Goal: Transaction & Acquisition: Book appointment/travel/reservation

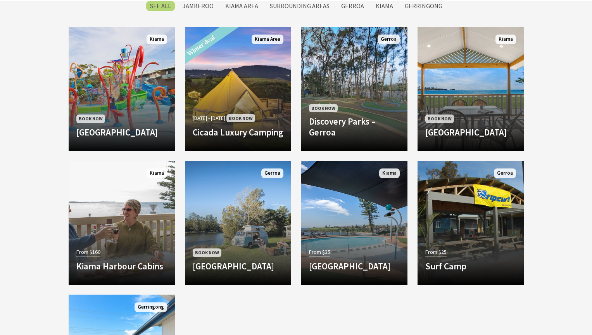
scroll to position [662, 0]
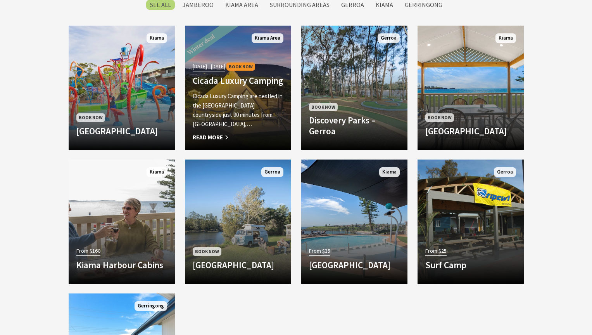
click at [216, 138] on span "Read More" at bounding box center [238, 137] width 91 height 9
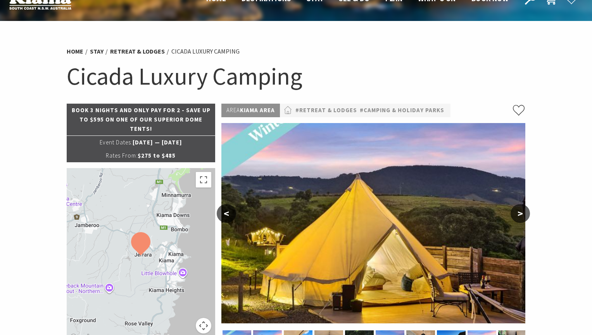
select select "3"
select select "2"
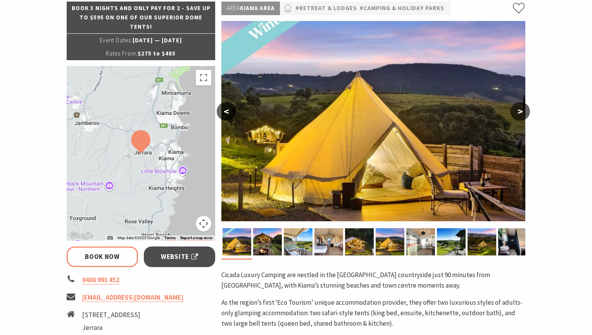
scroll to position [123, 0]
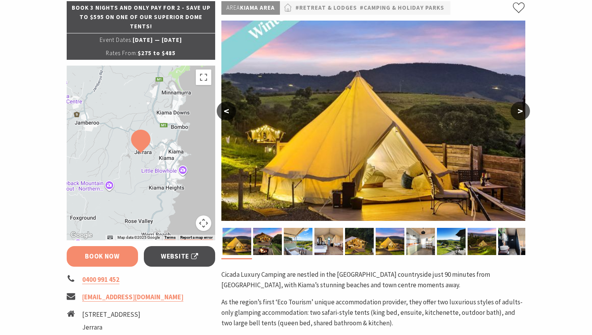
click at [106, 256] on link "Book Now" at bounding box center [103, 256] width 72 height 21
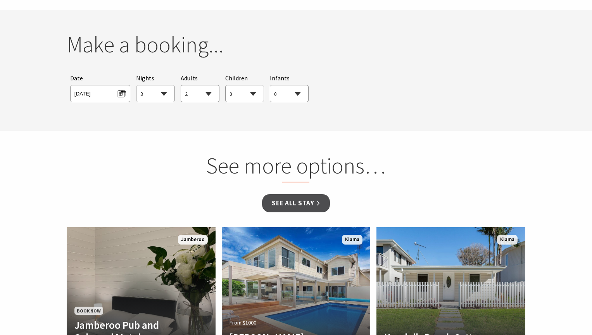
scroll to position [724, 0]
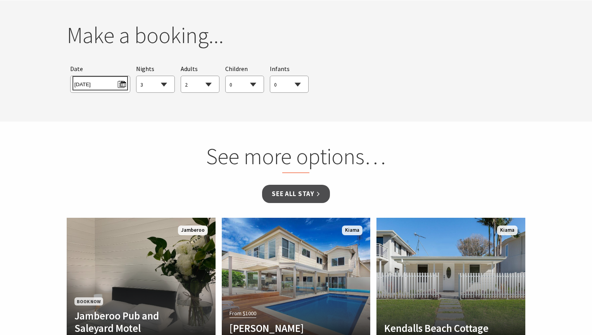
click at [120, 83] on span "Thu 25/09/2025" at bounding box center [100, 83] width 52 height 10
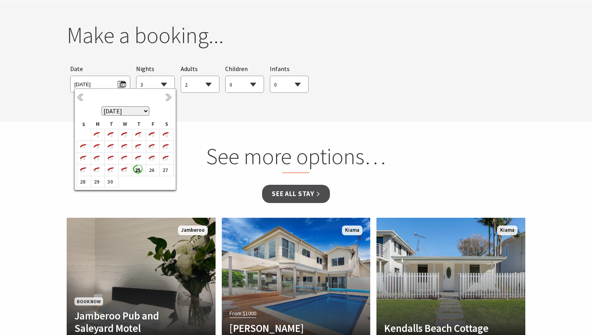
click at [145, 111] on select "September 2025 October 2025 November 2025 December 2025 January 2026 February 2…" at bounding box center [126, 110] width 48 height 9
click at [153, 135] on b "3" at bounding box center [151, 135] width 10 height 10
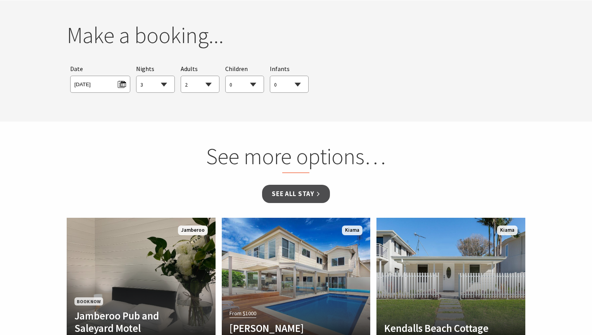
click at [247, 85] on select "0 1 2 3 4 5 6 7 8 9 10 11 12 13 14 15 16 17 18 19 20 21 22 23 24 25 26 27 28 29…" at bounding box center [245, 84] width 38 height 17
select select "2"
click at [226, 76] on select "0 1 2 3 4 5 6 7 8 9 10 11 12 13 14 15 16 17 18 19 20 21 22 23 24 25 26 27 28 29…" at bounding box center [245, 84] width 38 height 17
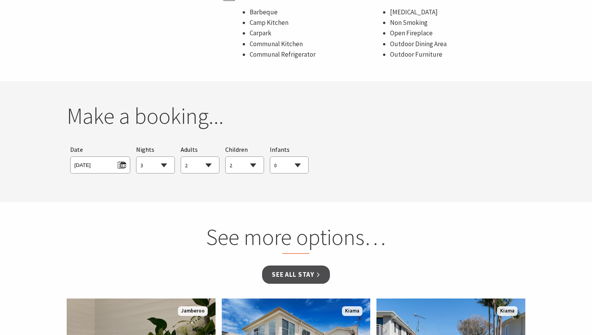
scroll to position [641, 0]
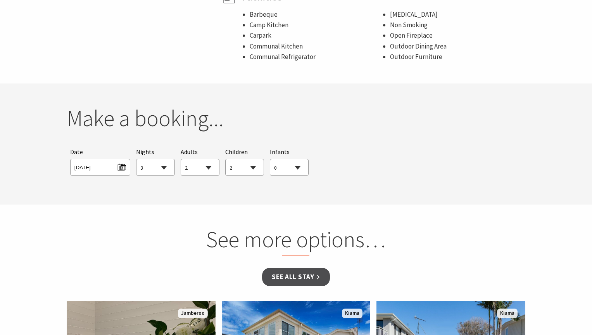
click at [304, 190] on section "You currently don't have any items in your cart Make a booking... Searching for…" at bounding box center [296, 143] width 592 height 121
click at [123, 167] on span "[DATE]" at bounding box center [100, 166] width 52 height 10
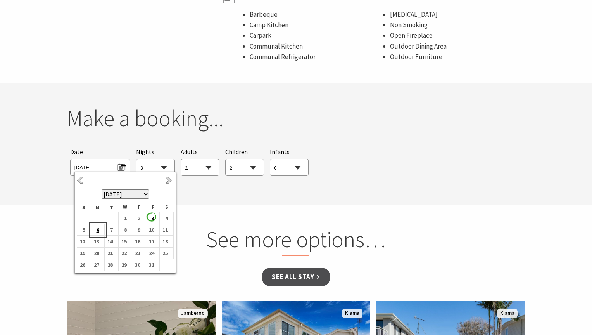
click at [99, 229] on b "6" at bounding box center [96, 230] width 10 height 10
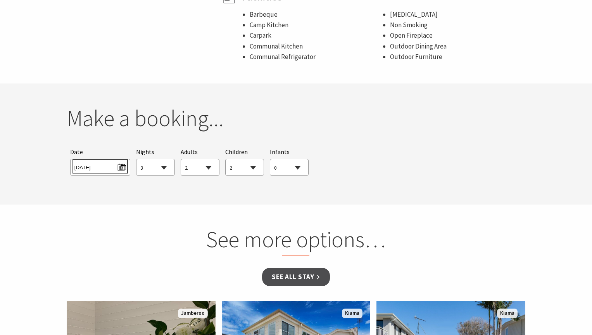
click at [123, 167] on span "Mon 06/10/2025" at bounding box center [100, 166] width 52 height 10
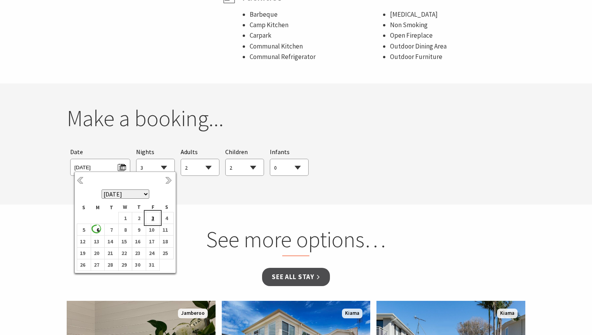
click at [152, 217] on b "3" at bounding box center [151, 218] width 10 height 10
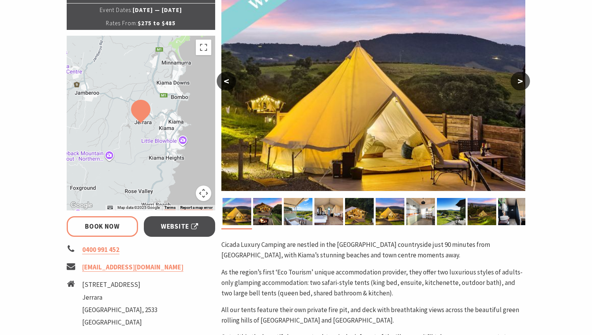
scroll to position [154, 0]
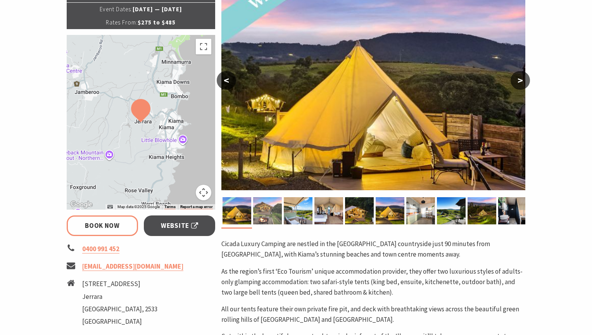
click at [272, 210] on img at bounding box center [267, 210] width 29 height 27
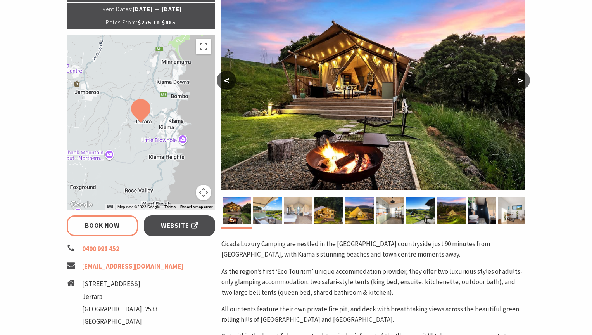
click at [298, 210] on img at bounding box center [298, 210] width 29 height 27
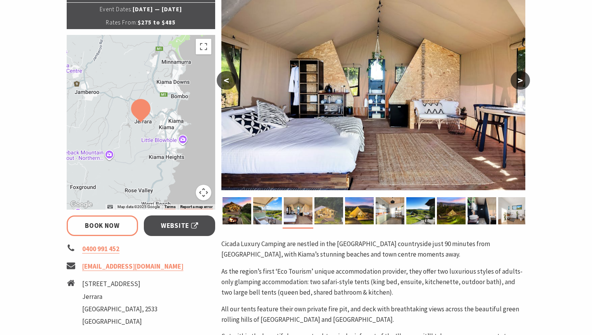
click at [333, 214] on img at bounding box center [329, 210] width 29 height 27
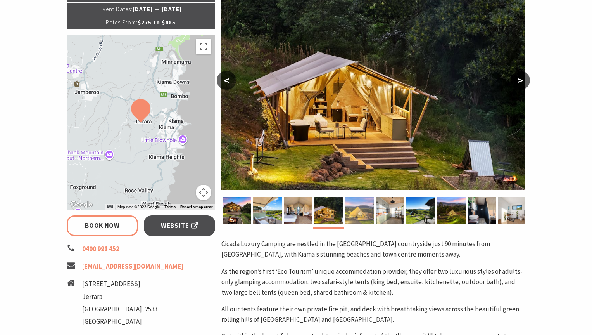
click at [355, 209] on img at bounding box center [359, 210] width 29 height 27
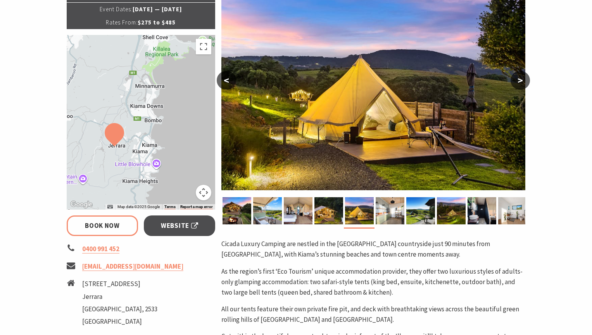
drag, startPoint x: 162, startPoint y: 170, endPoint x: 135, endPoint y: 193, distance: 35.2
click at [135, 193] on div at bounding box center [141, 122] width 149 height 175
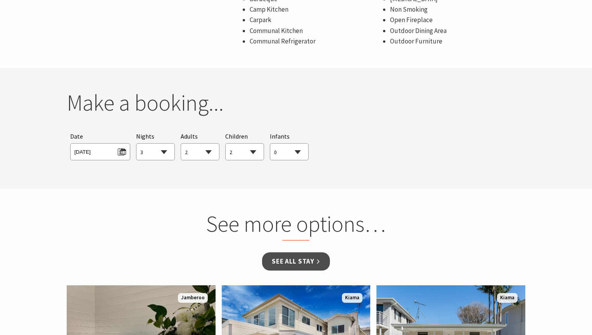
scroll to position [682, 0]
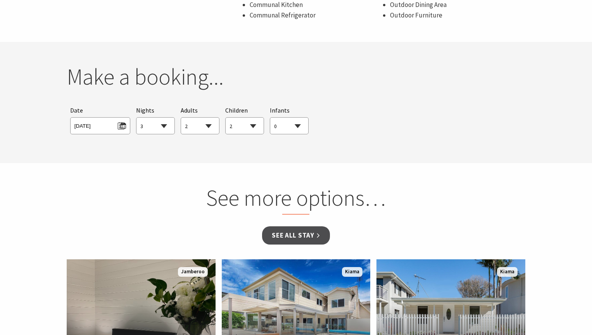
click at [249, 163] on section "See more options… See all Stay Book Now Jamberoo Pub and Saleyard Motel The Jam…" at bounding box center [296, 288] width 592 height 251
click at [256, 142] on section "You currently don't have any items in your cart Make a booking... Searching for…" at bounding box center [296, 102] width 592 height 121
click at [122, 128] on span "[DATE]" at bounding box center [100, 124] width 52 height 10
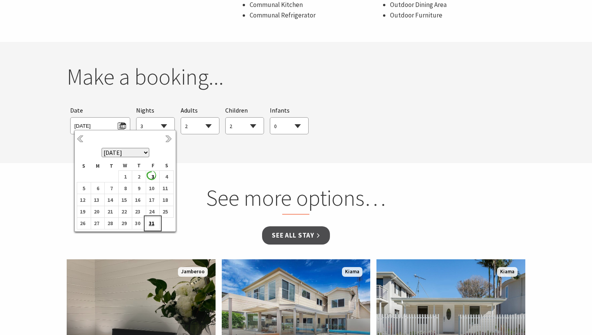
click at [150, 222] on b "31" at bounding box center [151, 223] width 10 height 10
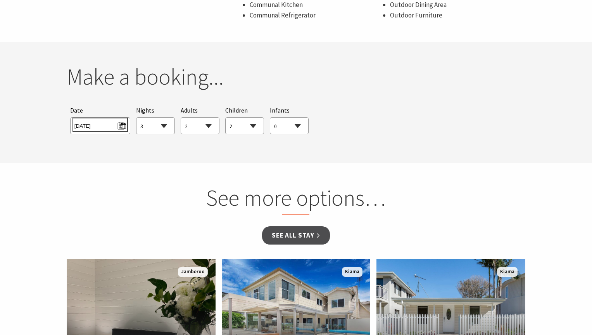
click at [122, 126] on span "Fri 31/10/2025" at bounding box center [100, 124] width 52 height 10
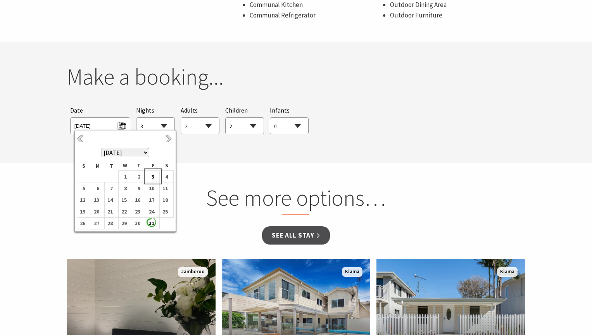
click at [151, 174] on b "3" at bounding box center [151, 176] width 10 height 10
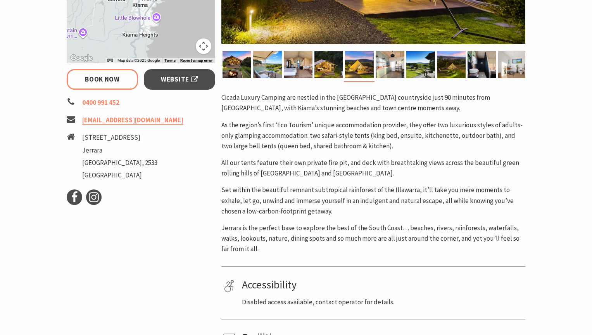
scroll to position [312, 0]
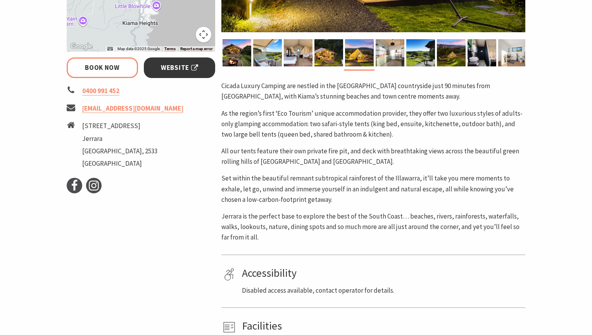
click at [178, 63] on span "Website" at bounding box center [179, 67] width 37 height 10
select select "3"
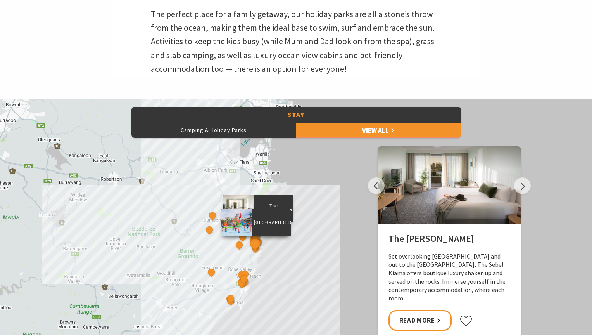
scroll to position [259, 0]
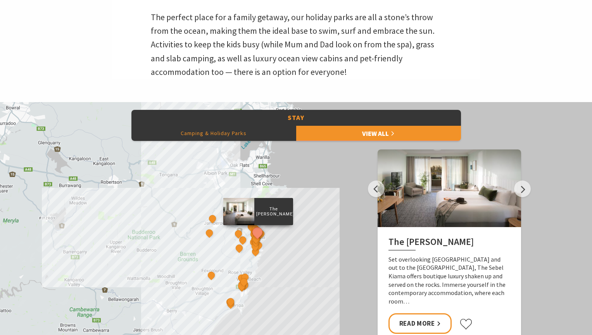
click at [223, 136] on button "Camping & Holiday Parks" at bounding box center [213, 133] width 165 height 16
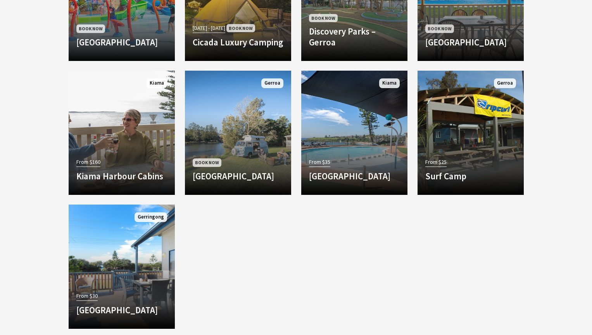
scroll to position [751, 0]
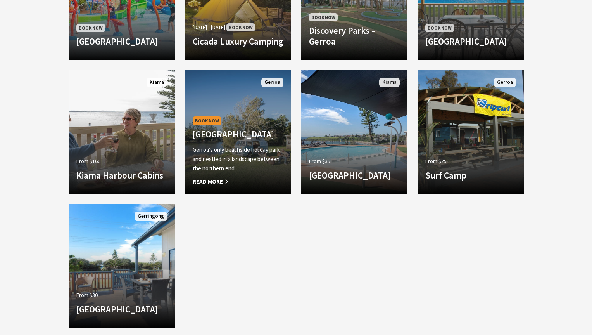
click at [219, 129] on h4 "[GEOGRAPHIC_DATA]" at bounding box center [238, 134] width 91 height 11
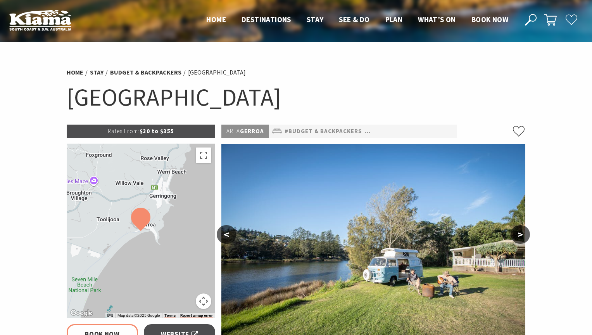
select select "3"
select select "2"
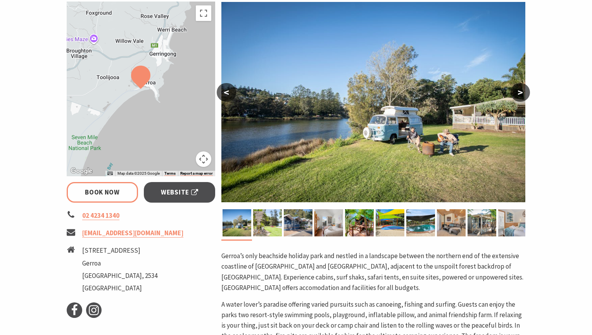
scroll to position [144, 0]
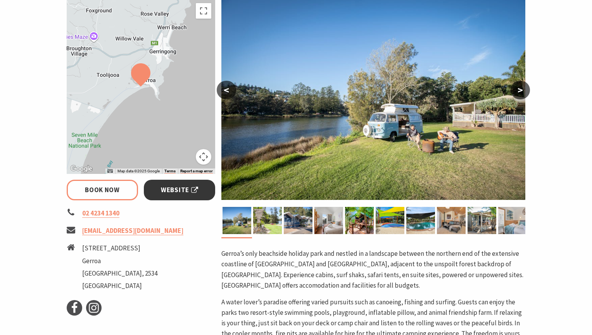
click at [186, 185] on span "Website" at bounding box center [179, 190] width 37 height 10
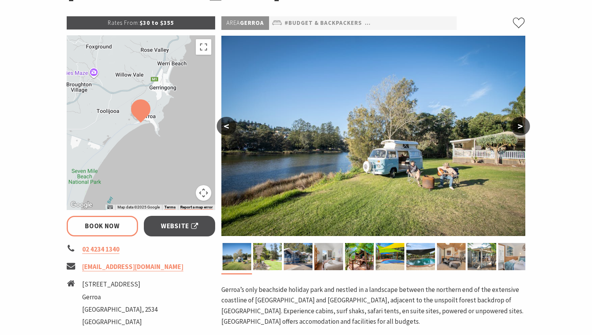
scroll to position [109, 0]
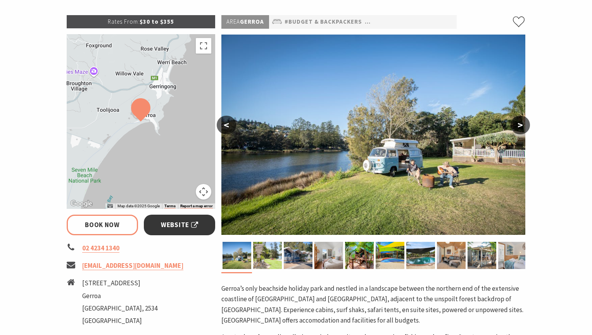
click at [178, 226] on span "Website" at bounding box center [179, 225] width 37 height 10
select select "3"
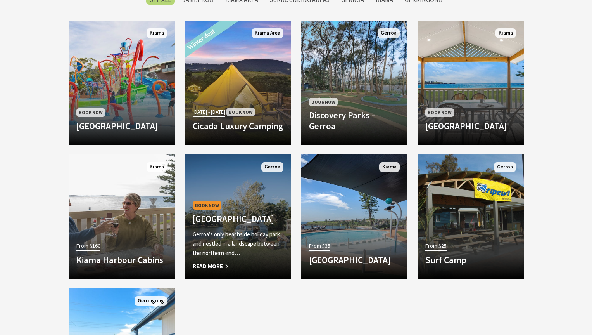
scroll to position [600, 0]
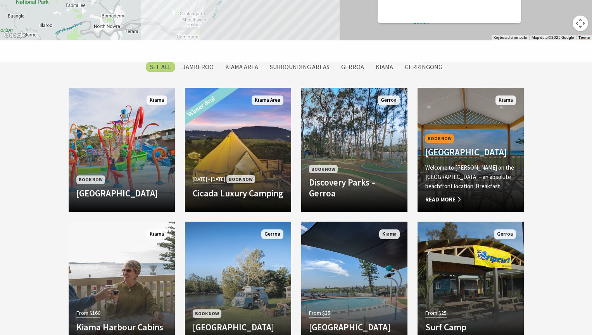
click at [462, 162] on div "Book Now Kendalls Beach Holiday Park Welcome to Kendalls on the Beach Holiday P…" at bounding box center [471, 168] width 106 height 71
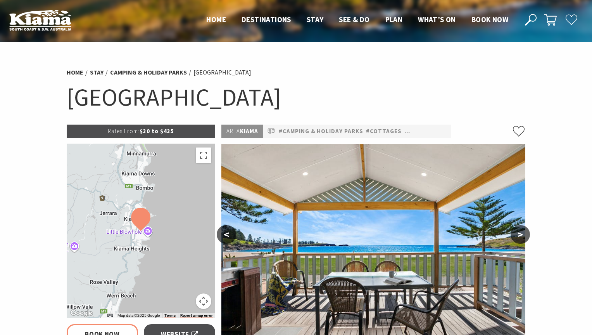
select select "3"
select select "2"
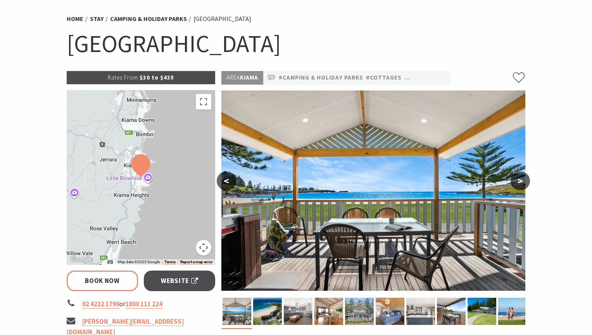
scroll to position [55, 0]
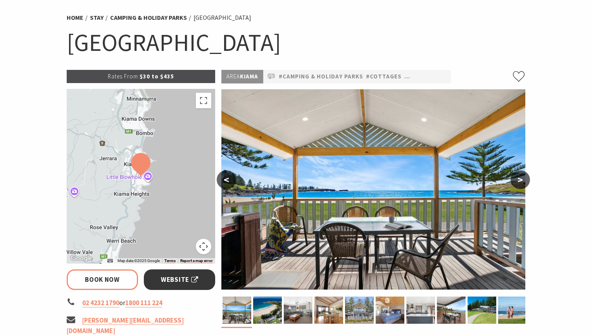
click at [183, 281] on span "Website" at bounding box center [179, 279] width 37 height 10
select select "3"
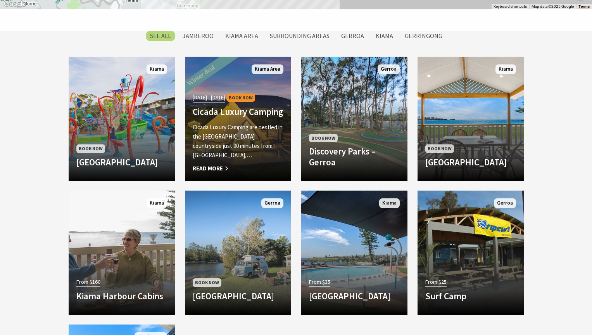
scroll to position [631, 0]
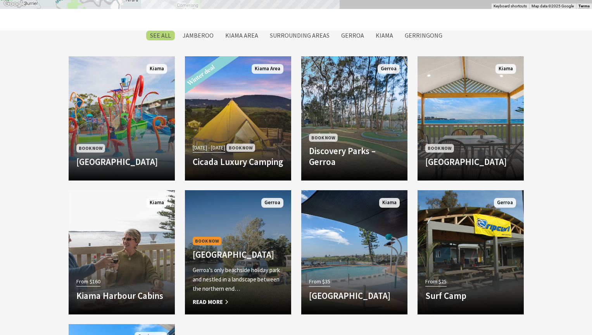
click at [210, 302] on span "Read More" at bounding box center [238, 301] width 91 height 9
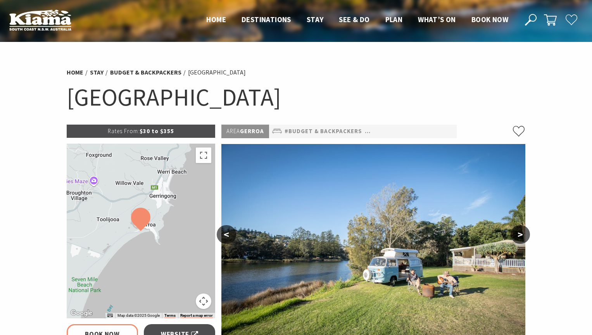
select select "3"
select select "2"
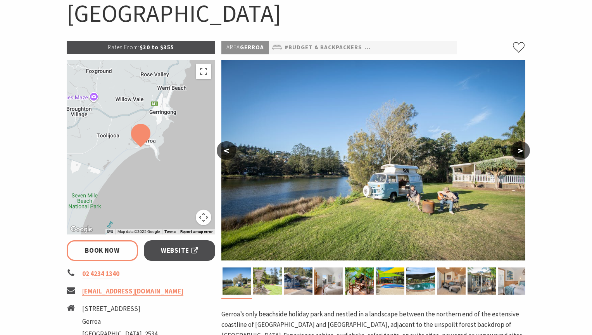
scroll to position [84, 0]
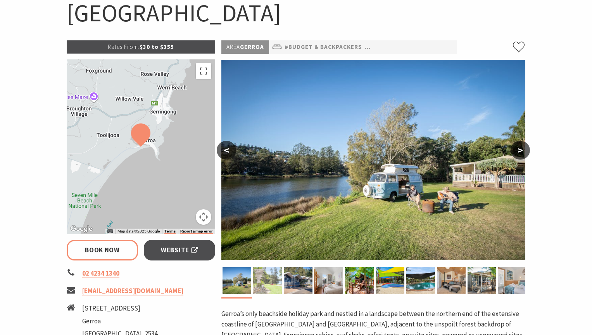
click at [272, 283] on img at bounding box center [267, 280] width 29 height 27
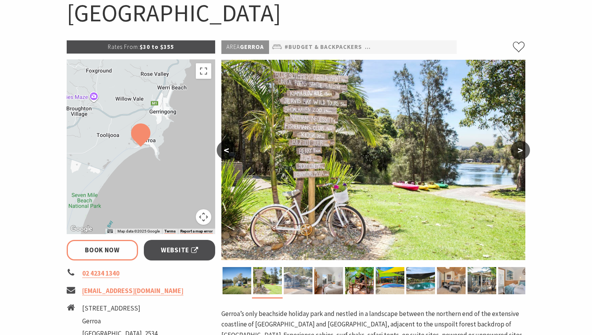
click at [294, 280] on img at bounding box center [298, 280] width 29 height 27
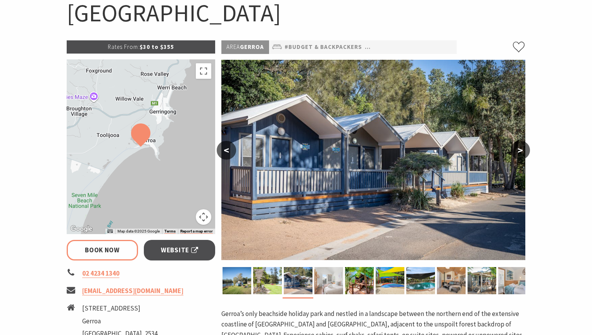
click at [323, 282] on img at bounding box center [329, 280] width 29 height 27
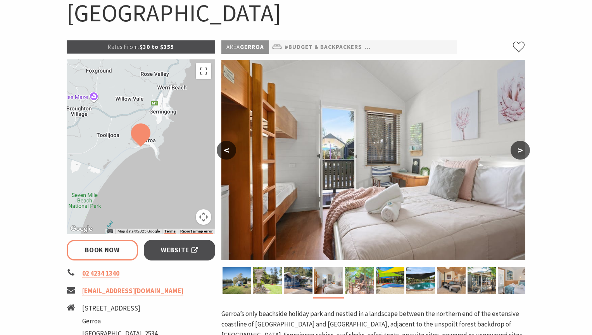
click at [364, 283] on img at bounding box center [359, 280] width 29 height 27
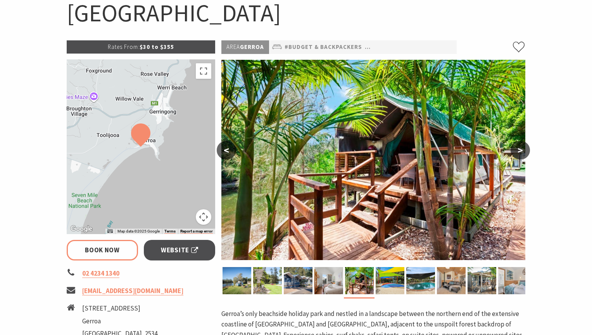
select select "3"
click at [397, 279] on img at bounding box center [390, 280] width 29 height 27
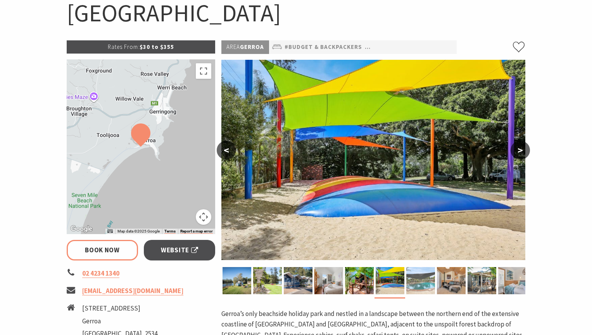
click at [416, 279] on img at bounding box center [420, 280] width 29 height 27
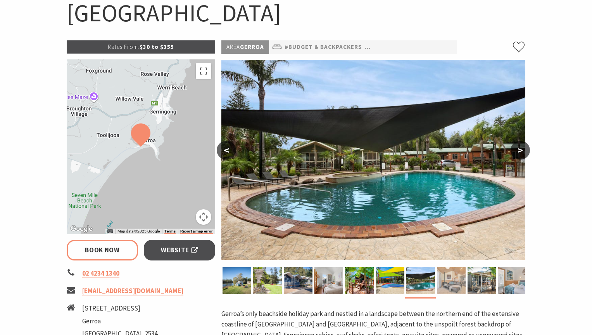
click at [453, 278] on img at bounding box center [451, 280] width 29 height 27
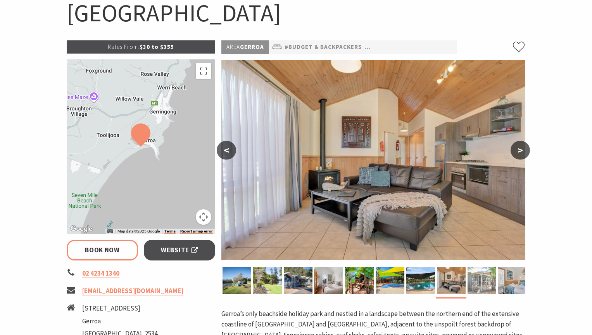
click at [478, 280] on img at bounding box center [482, 280] width 29 height 27
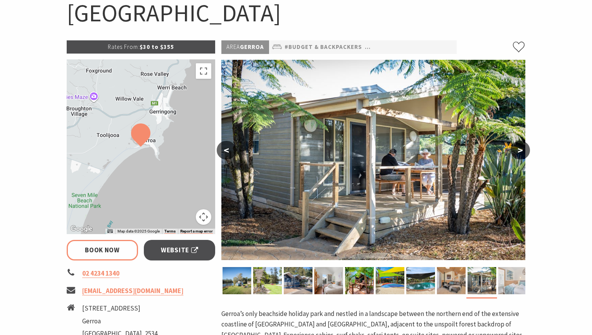
click at [507, 281] on img at bounding box center [512, 280] width 29 height 27
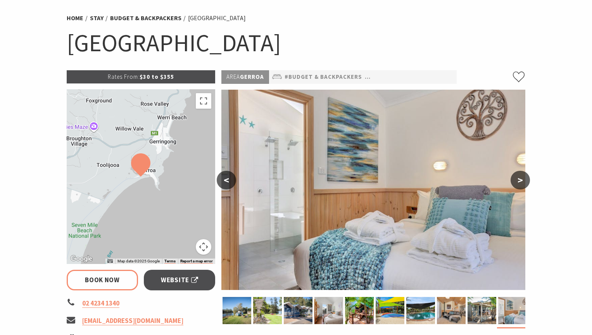
scroll to position [54, 0]
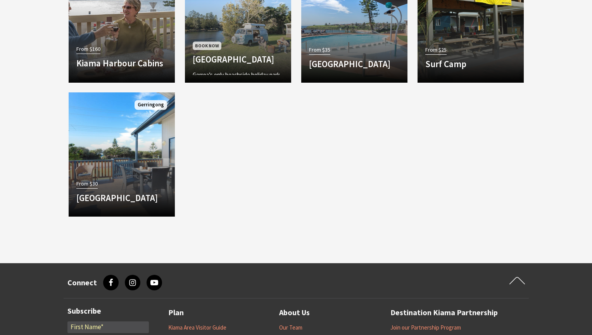
scroll to position [555, 0]
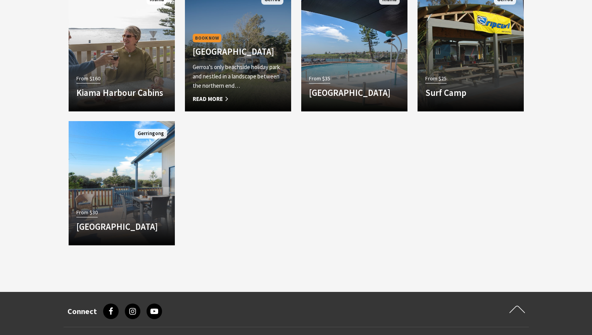
click at [223, 71] on p "Gerroa’s only beachside holiday park and nestled in a landscape between the nor…" at bounding box center [238, 76] width 91 height 28
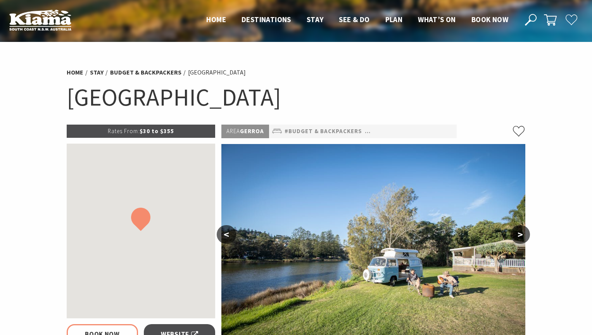
select select "3"
select select "2"
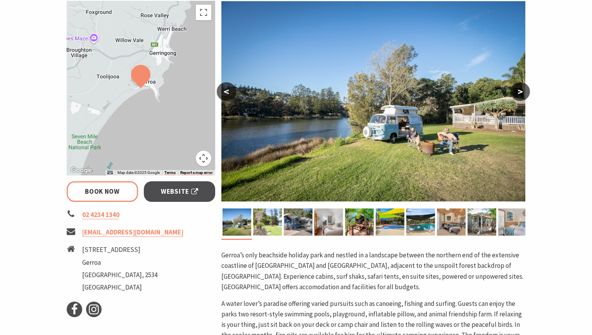
scroll to position [152, 0]
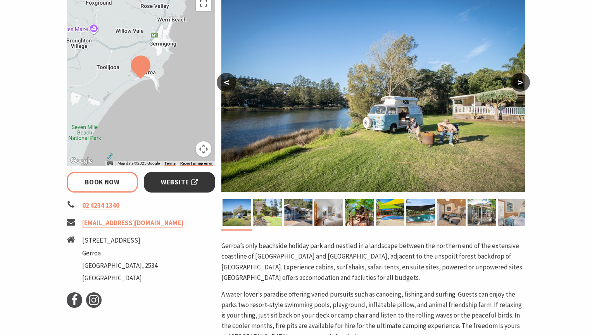
click at [178, 181] on span "Website" at bounding box center [179, 182] width 37 height 10
